Goal: Information Seeking & Learning: Learn about a topic

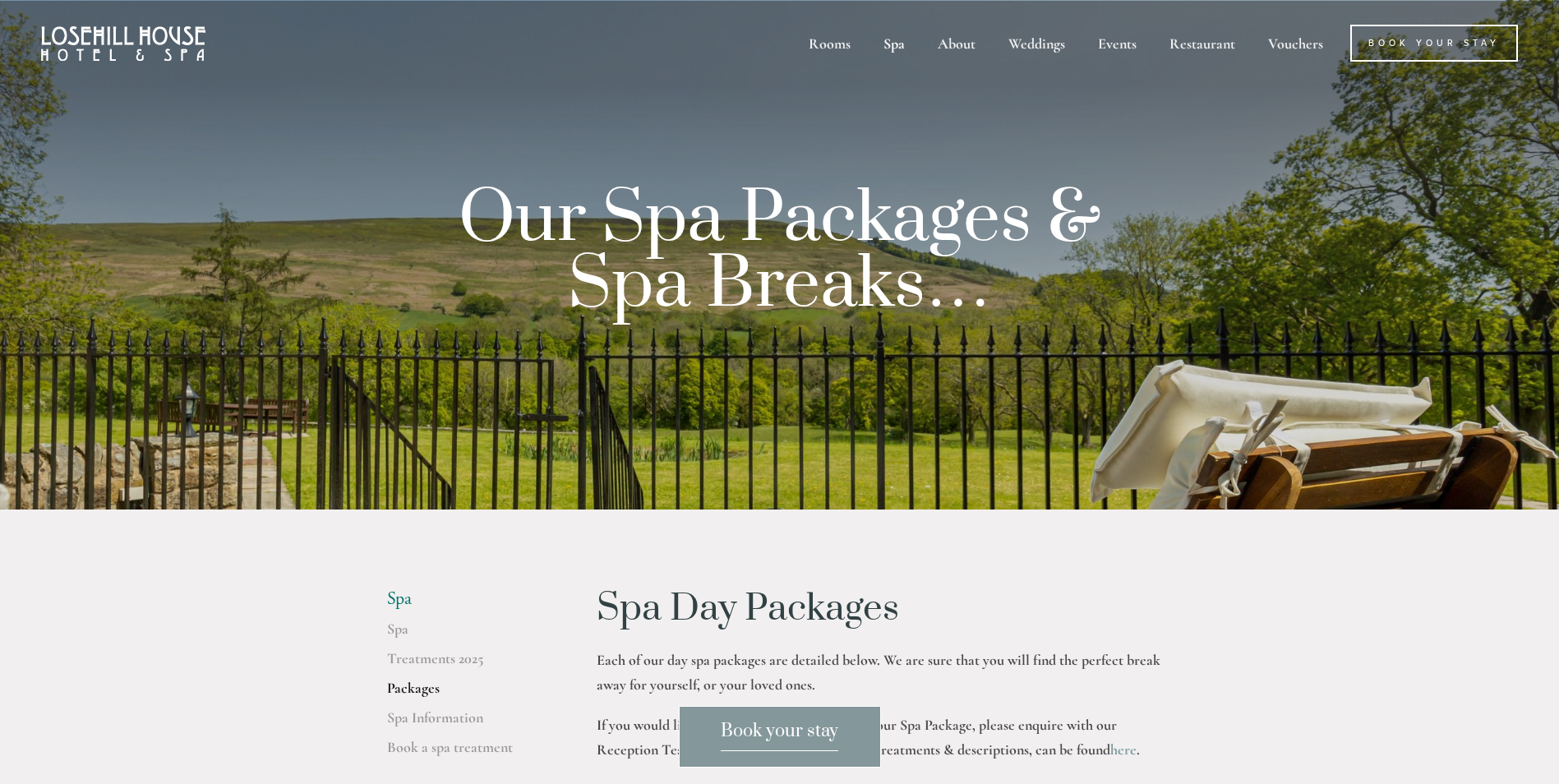
scroll to position [1249, 0]
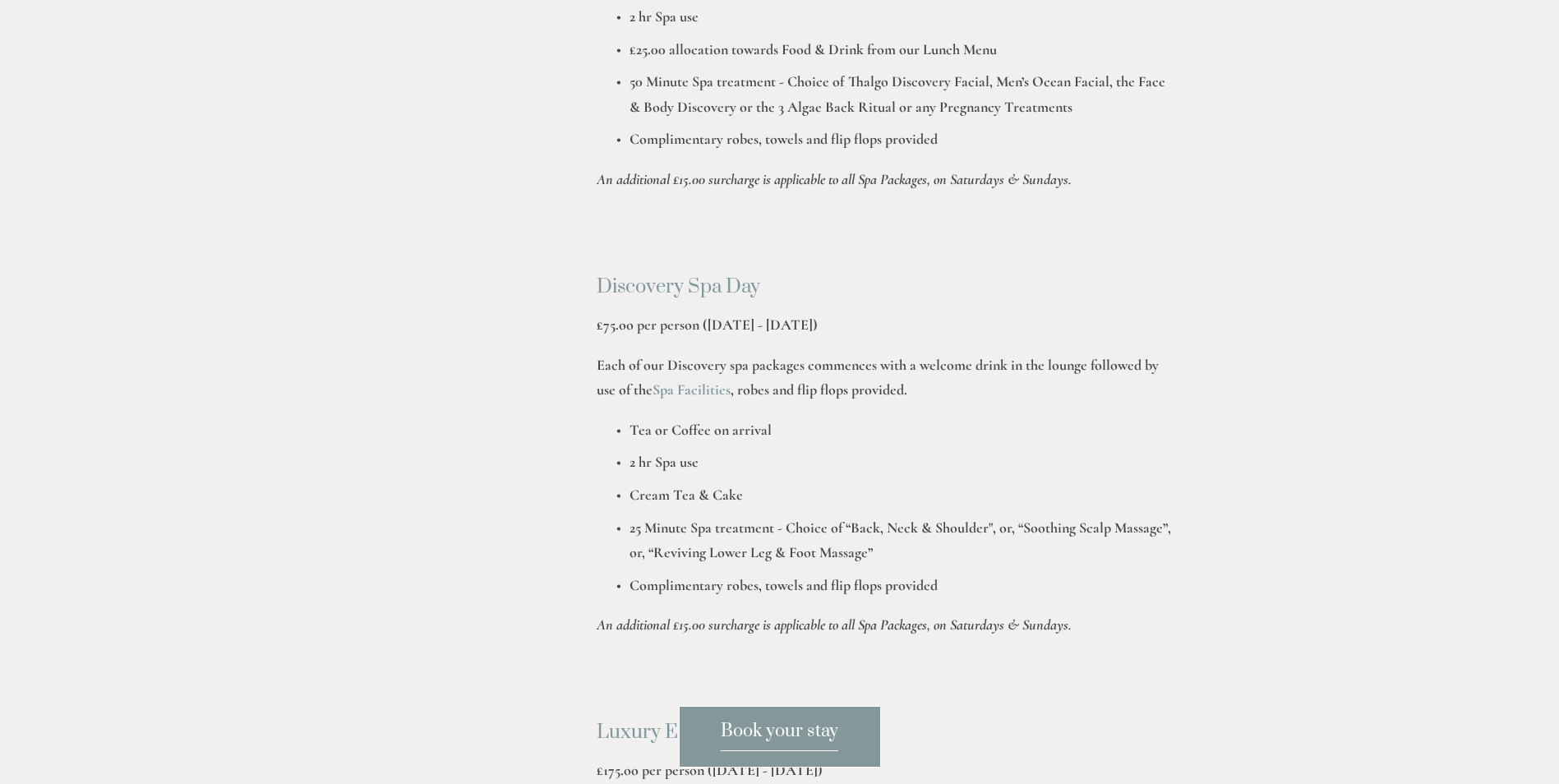
click at [1039, 325] on p "£75.oo per person (Monday - Friday)" at bounding box center [885, 324] width 576 height 25
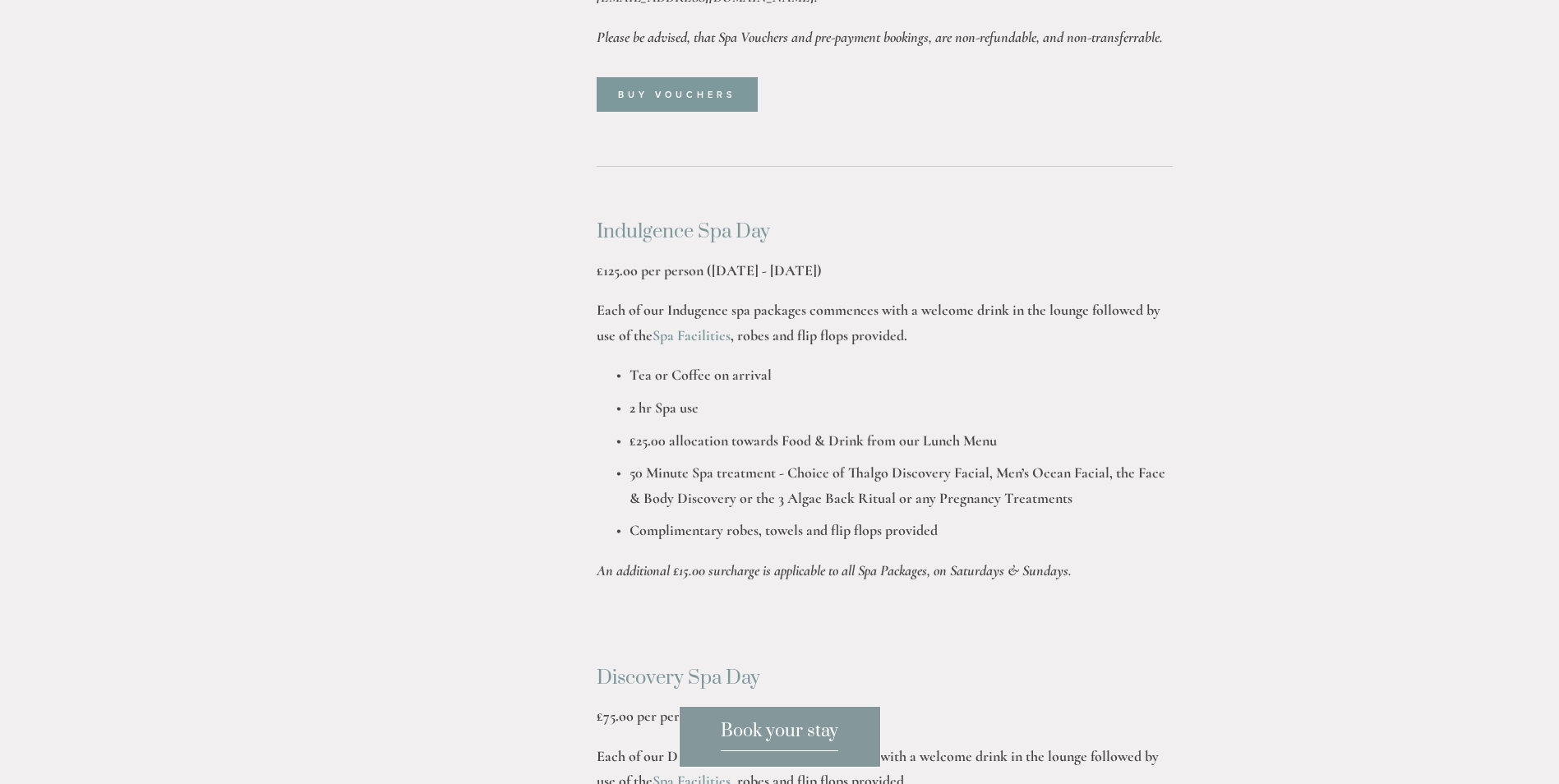
scroll to position [864, 0]
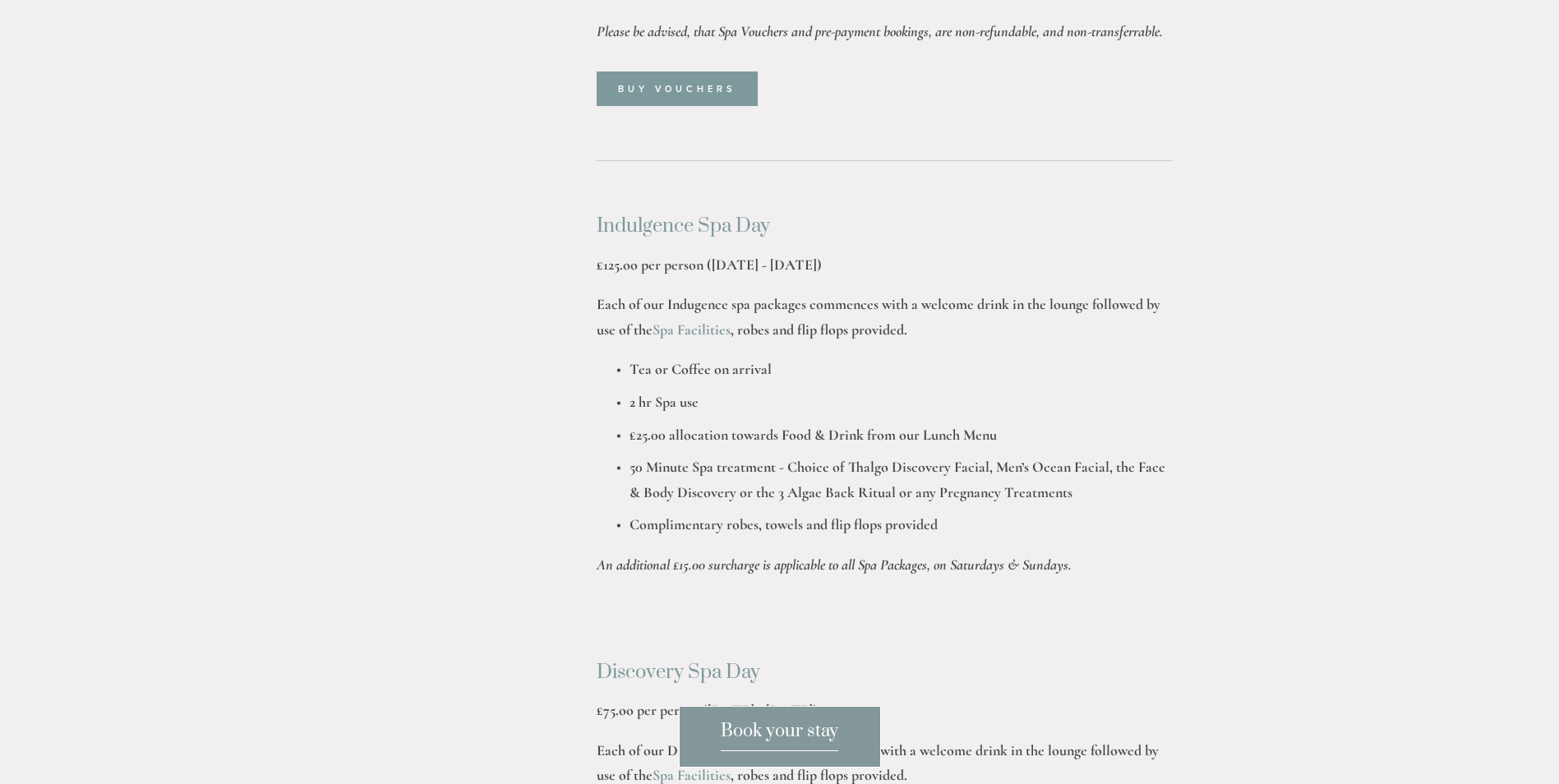
click at [864, 554] on p "An additional £15.00 surcharge is applicable to all Spa Packages, on Saturdays …" at bounding box center [885, 564] width 576 height 25
click at [914, 471] on strong "50 Minute Spa treatment - Choice of Thalgo Discovery Facial, Men’s Ocean Facial…" at bounding box center [900, 479] width 539 height 43
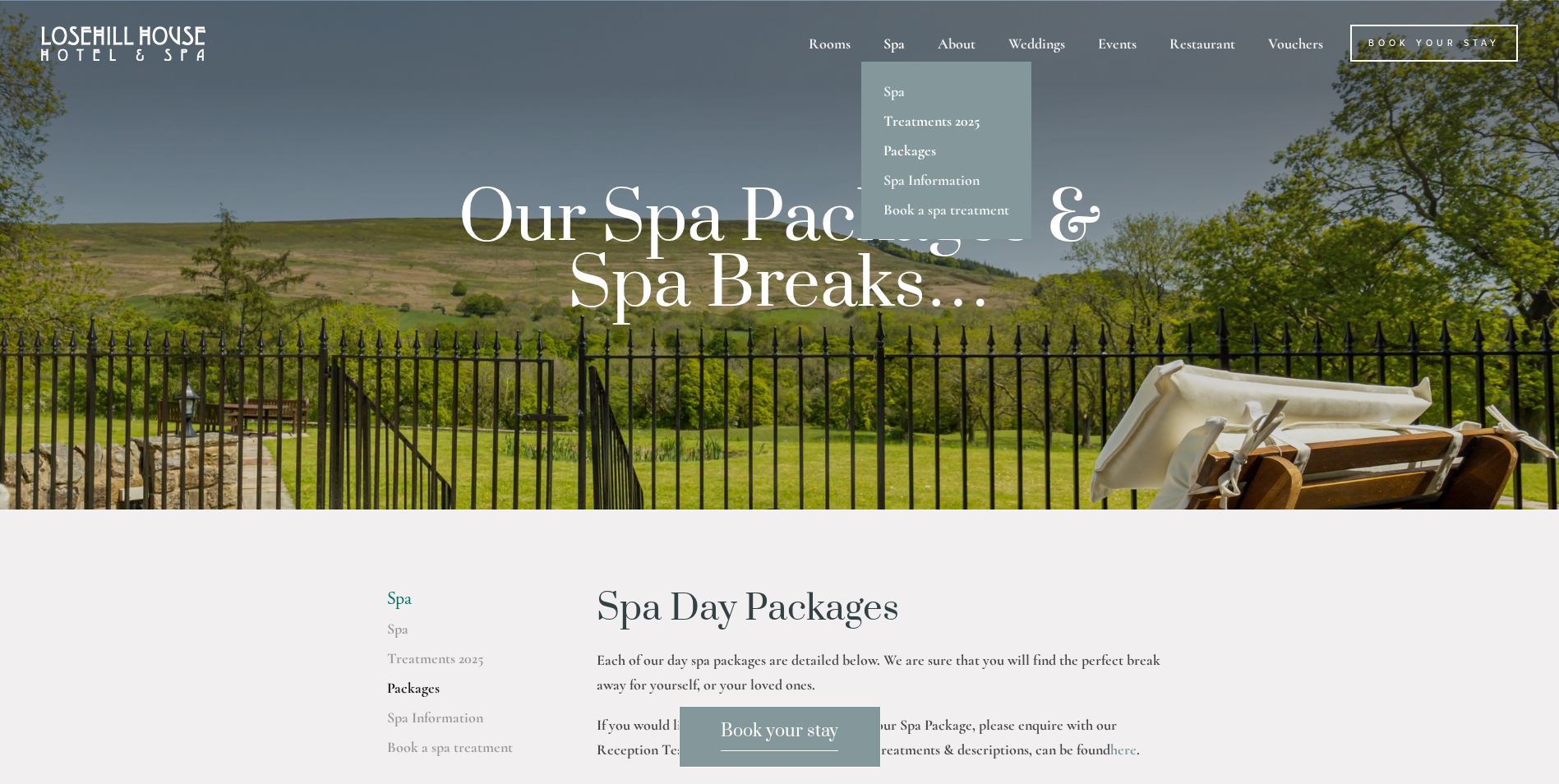
click at [926, 117] on link "Treatments 2025" at bounding box center [946, 120] width 170 height 29
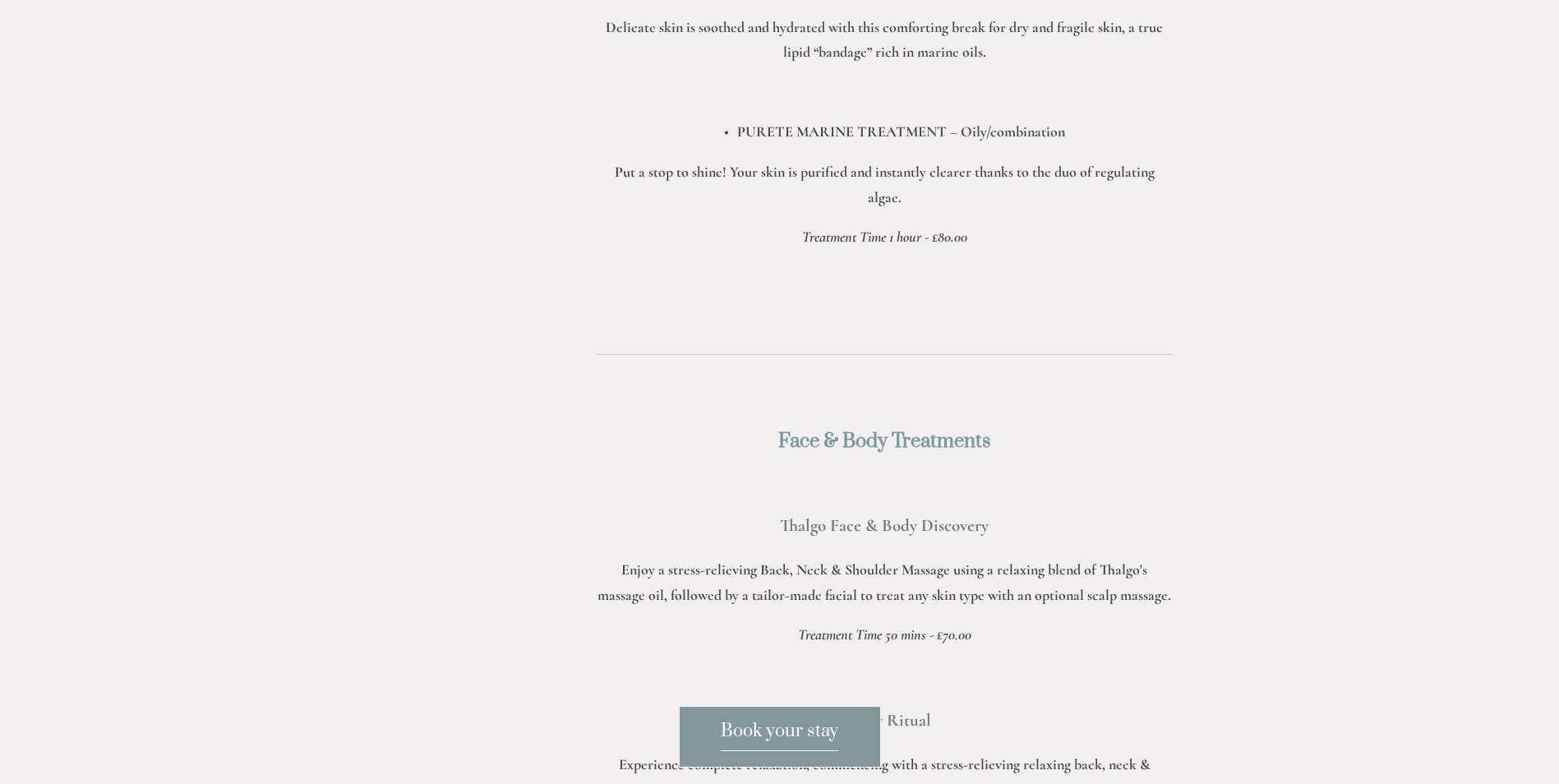
scroll to position [2368, 0]
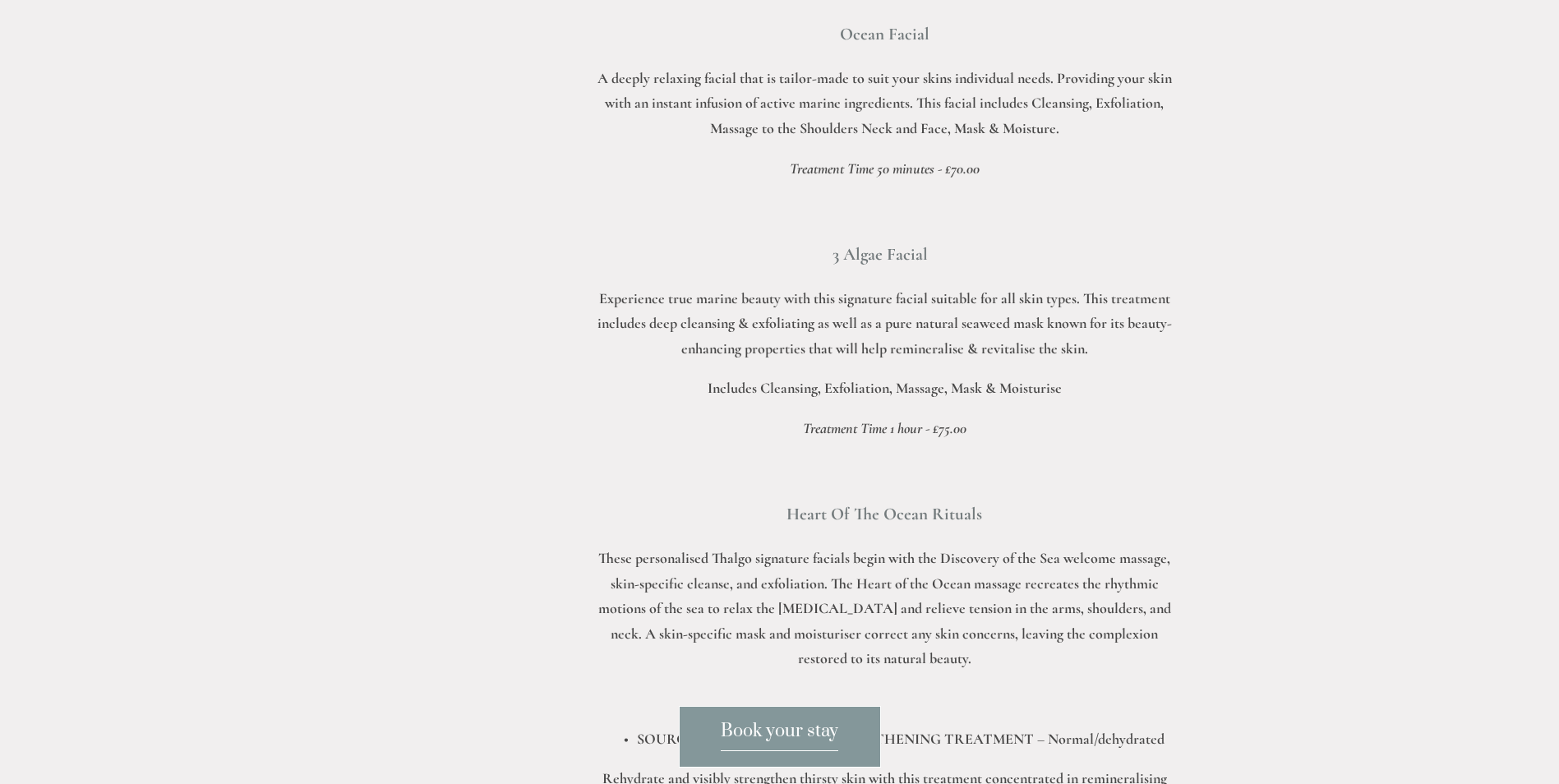
scroll to position [1455, 0]
